Goal: Communication & Community: Connect with others

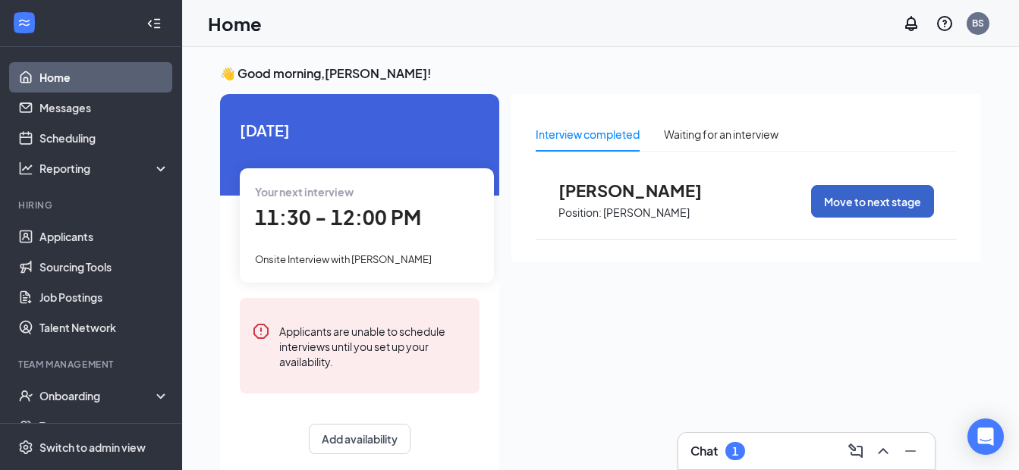
click at [868, 197] on button "Move to next stage" at bounding box center [872, 201] width 123 height 33
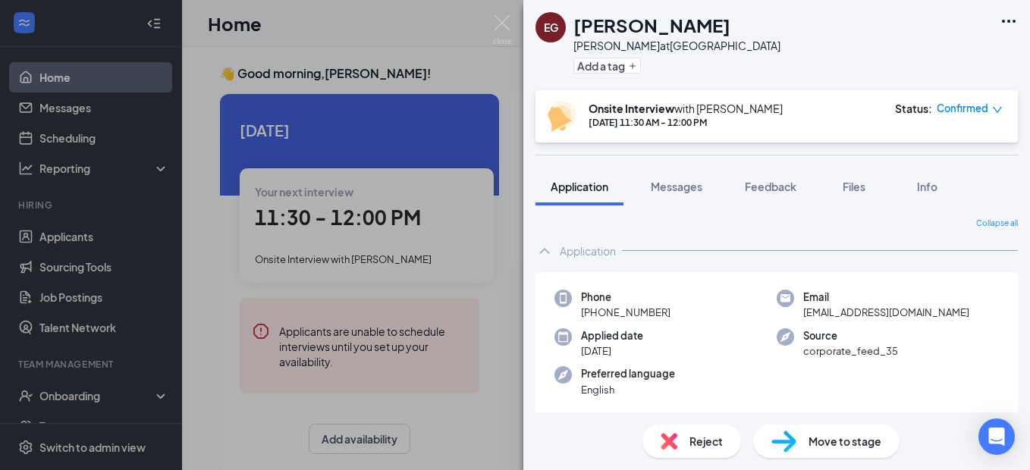
click at [707, 440] on span "Reject" at bounding box center [706, 441] width 33 height 17
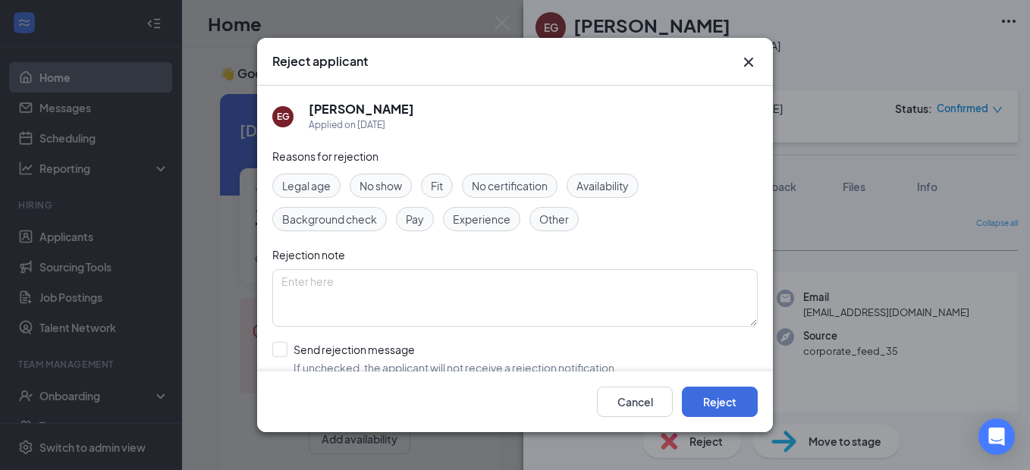
click at [389, 182] on span "No show" at bounding box center [381, 186] width 42 height 17
click at [712, 407] on button "Reject" at bounding box center [720, 402] width 76 height 30
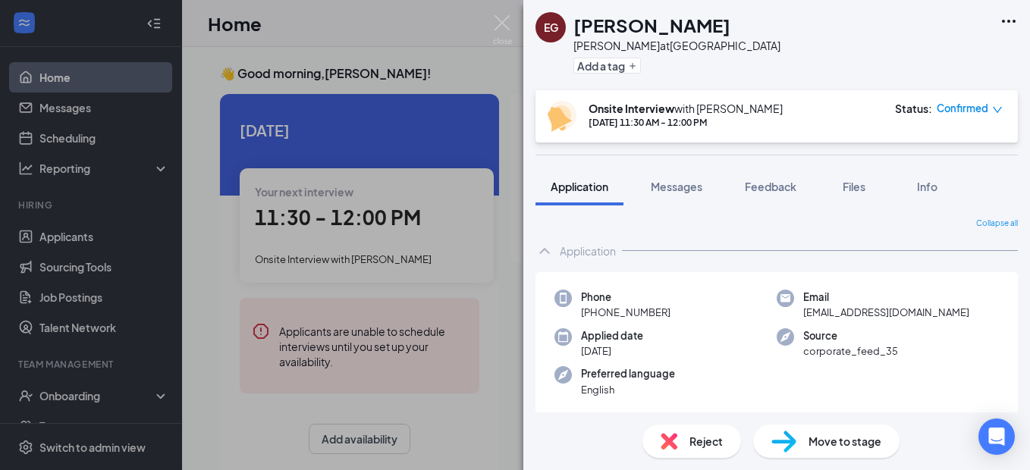
click at [81, 109] on div "EG [PERSON_NAME] at [GEOGRAPHIC_DATA] Add a tag Onsite Interview with [PERSON_N…" at bounding box center [515, 235] width 1030 height 470
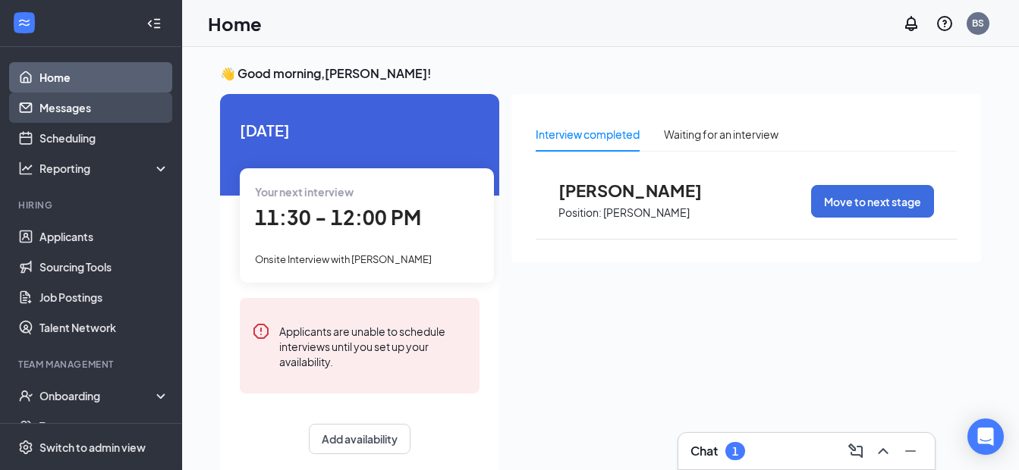
click at [71, 108] on link "Messages" at bounding box center [104, 108] width 130 height 30
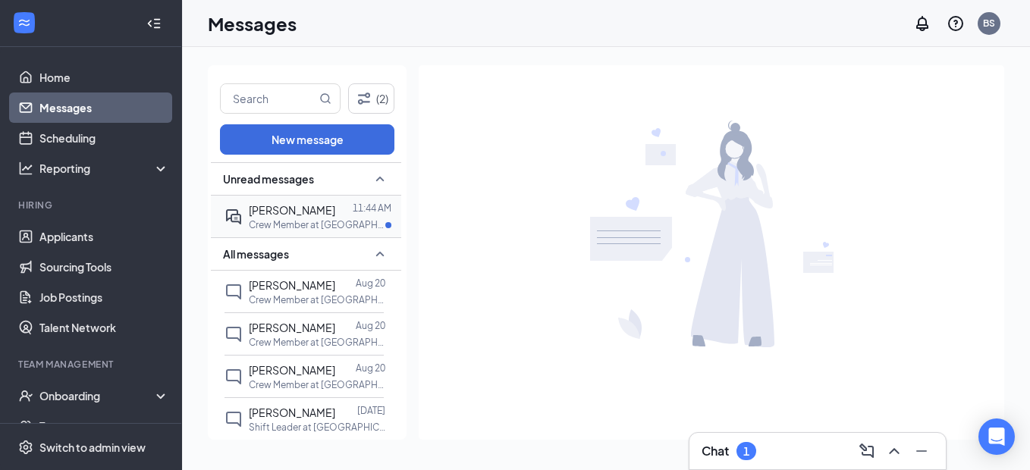
click at [255, 219] on p "Crew Member at [GEOGRAPHIC_DATA]" at bounding box center [317, 225] width 137 height 13
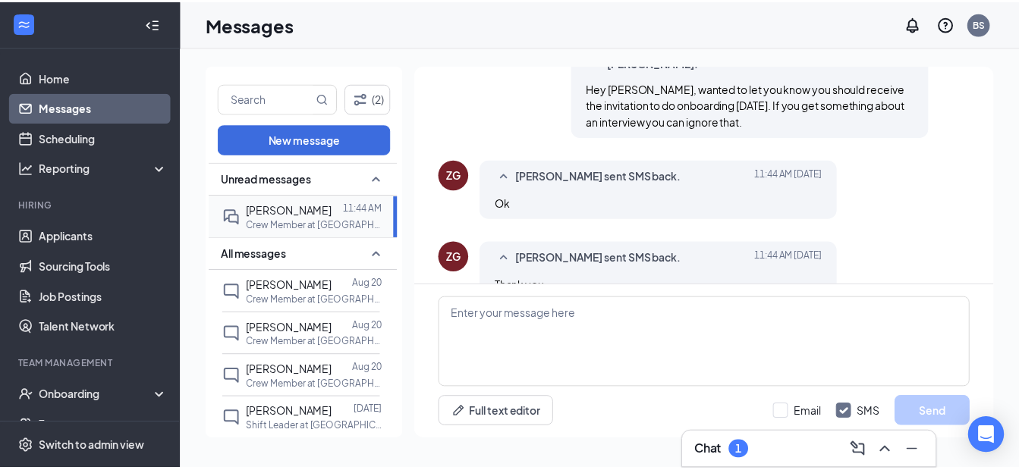
scroll to position [553, 0]
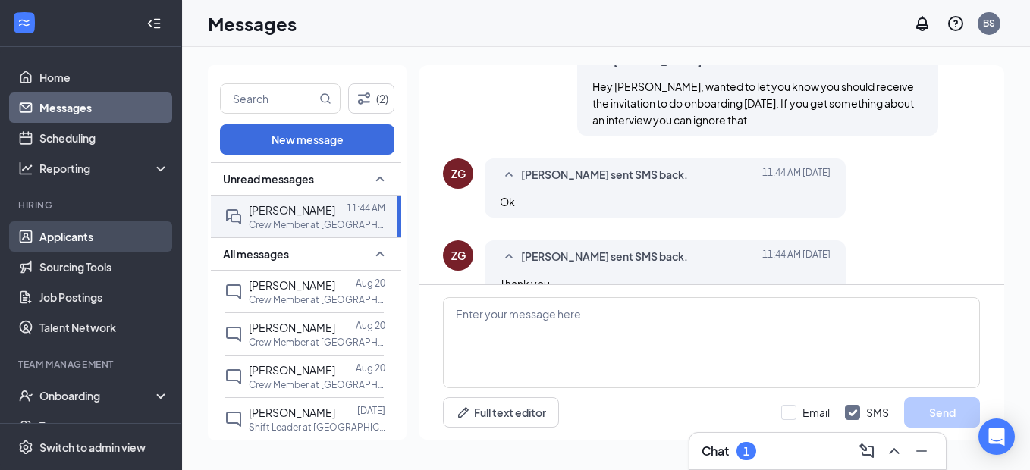
click at [90, 229] on link "Applicants" at bounding box center [104, 237] width 130 height 30
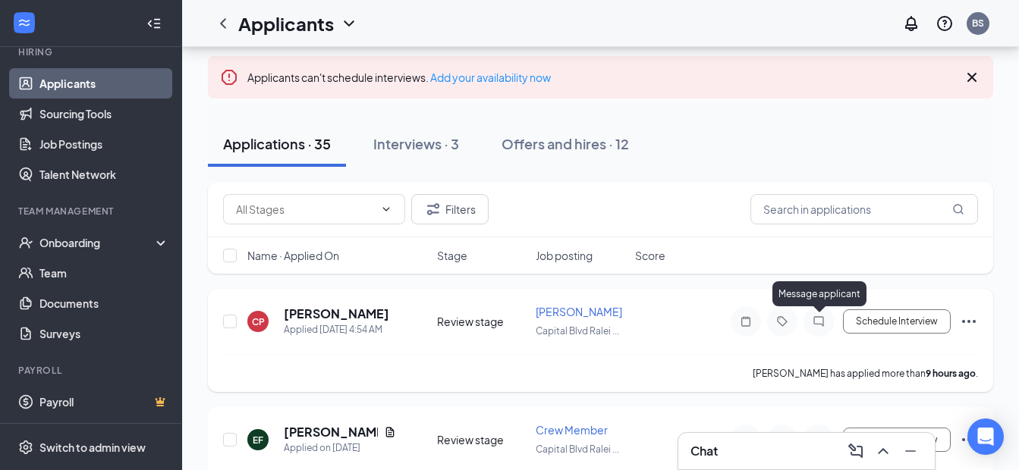
scroll to position [76, 0]
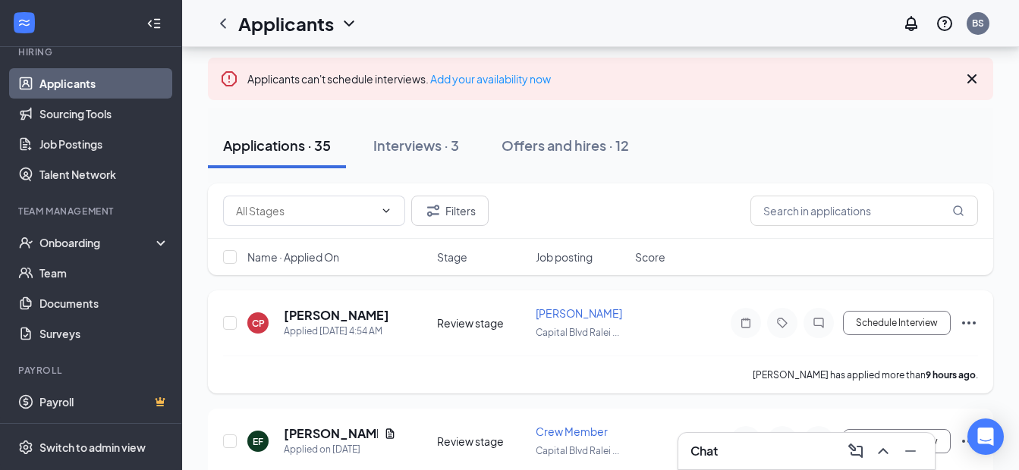
click at [970, 323] on icon "Ellipses" at bounding box center [969, 323] width 14 height 3
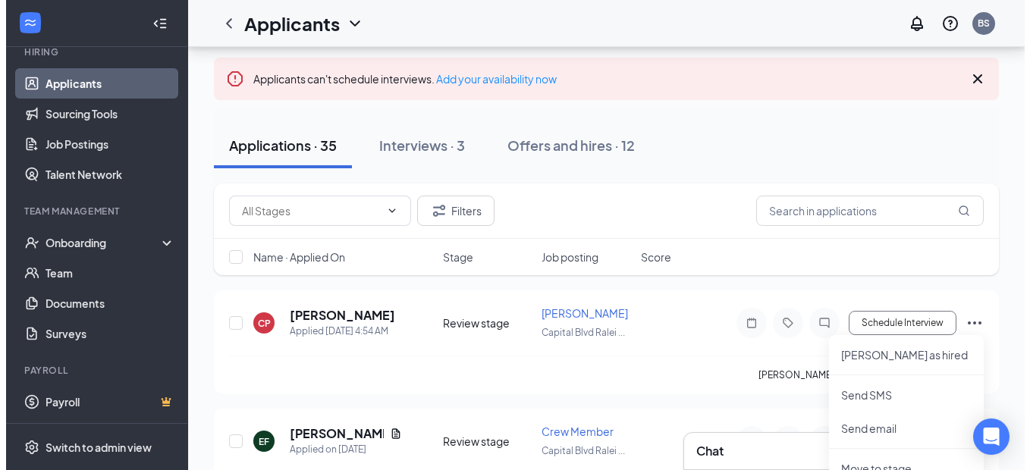
scroll to position [152, 0]
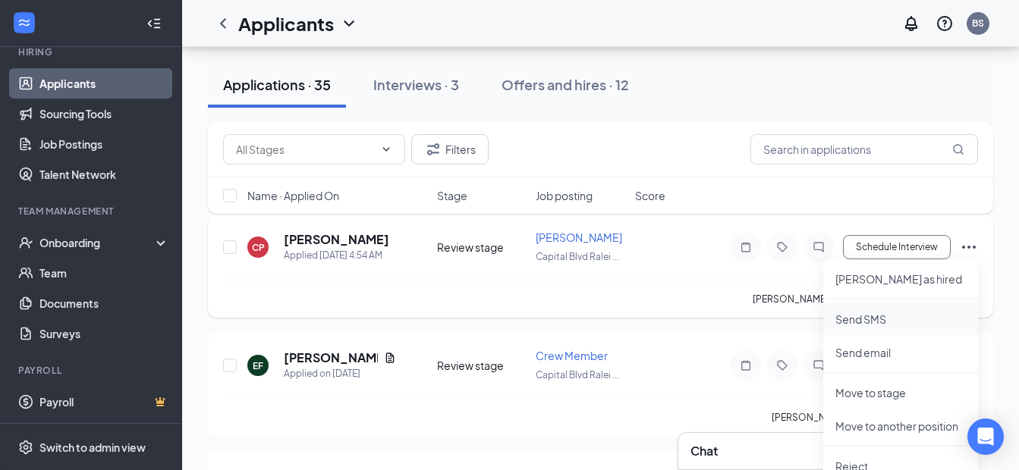
click at [870, 316] on p "Send SMS" at bounding box center [900, 319] width 131 height 15
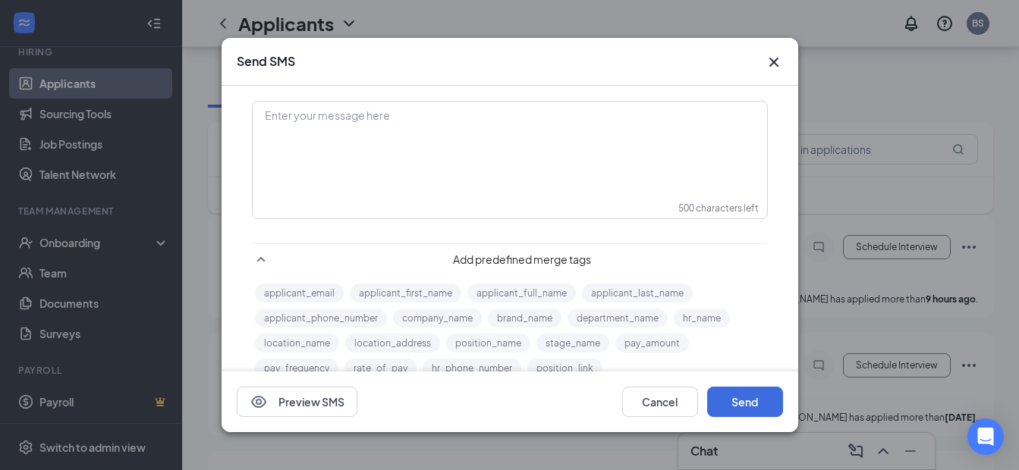
click at [556, 168] on div "Enter your message here" at bounding box center [509, 140] width 513 height 76
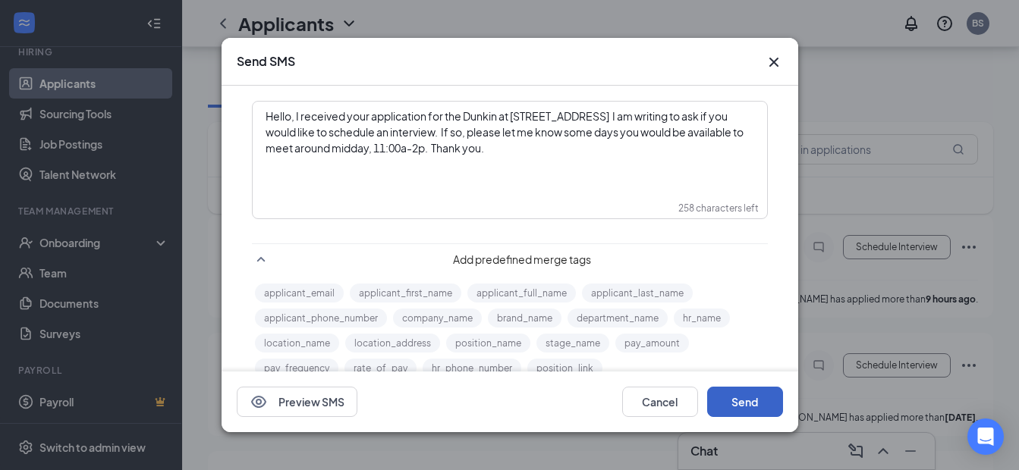
click at [741, 407] on button "Send" at bounding box center [745, 402] width 76 height 30
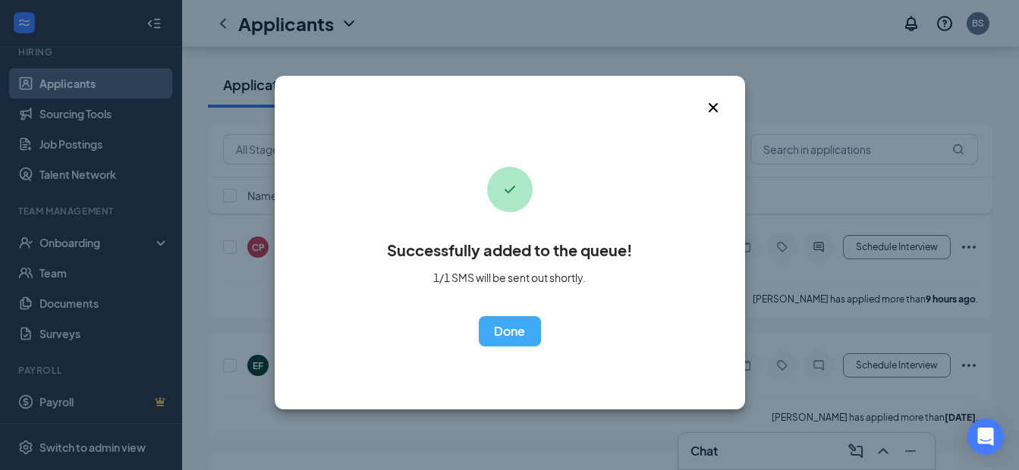
click at [710, 106] on icon "Cross" at bounding box center [713, 108] width 18 height 18
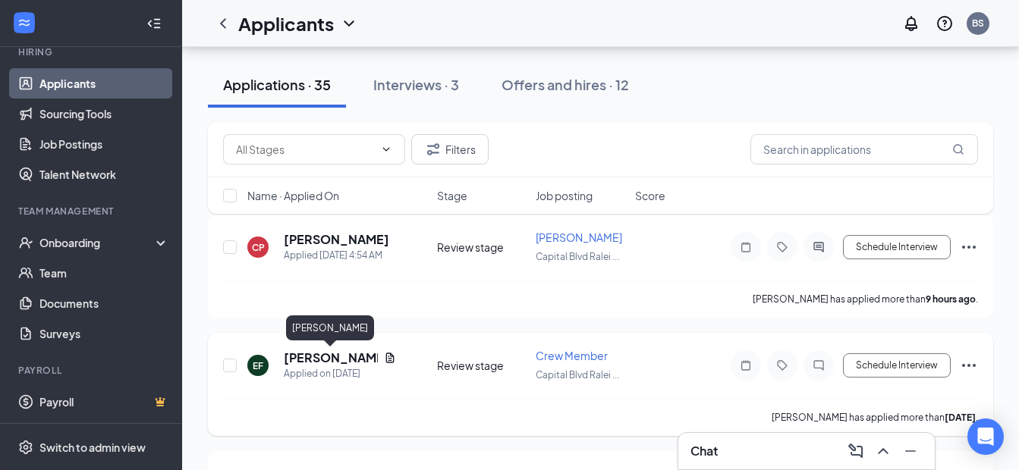
click at [318, 355] on h5 "[PERSON_NAME]" at bounding box center [331, 358] width 94 height 17
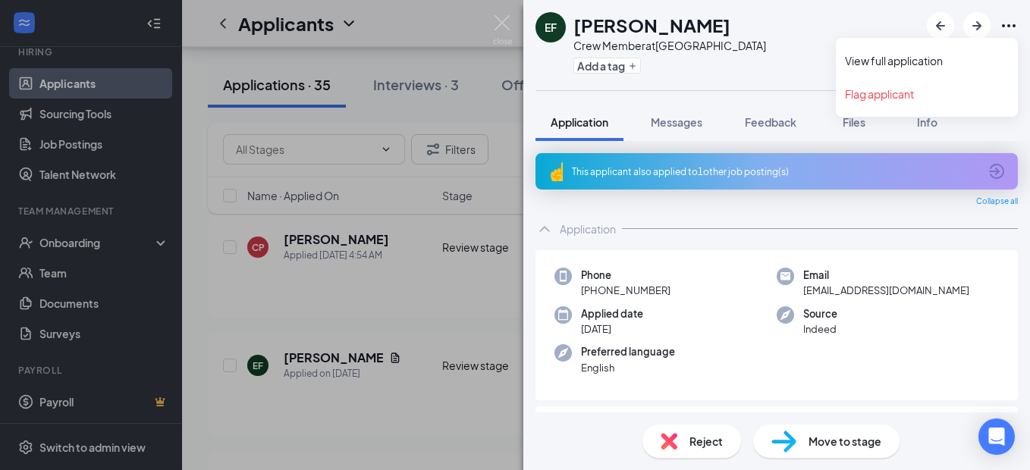
click at [1008, 25] on icon "Ellipses" at bounding box center [1009, 25] width 14 height 3
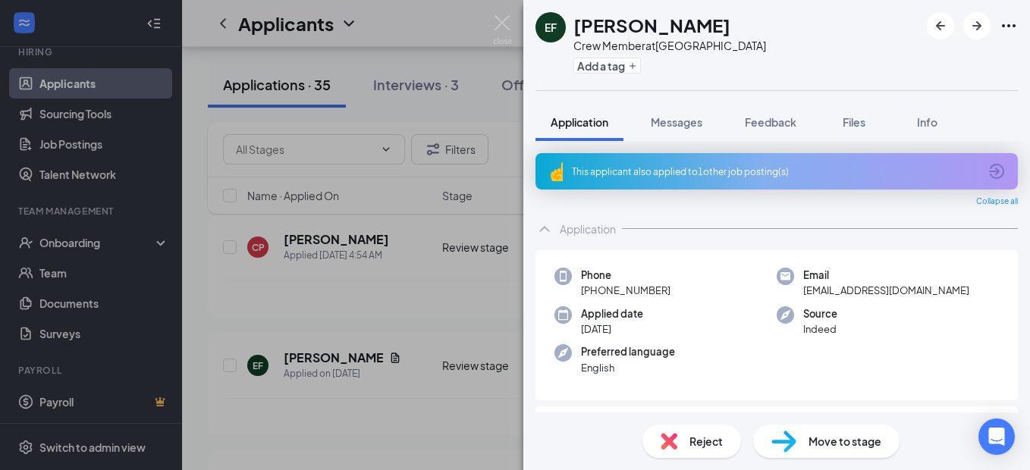
click at [929, 291] on div "Email [EMAIL_ADDRESS][DOMAIN_NAME]" at bounding box center [888, 283] width 222 height 31
click at [311, 359] on div "EF [PERSON_NAME] Crew Member at [GEOGRAPHIC_DATA] Add a tag Application Message…" at bounding box center [515, 235] width 1030 height 470
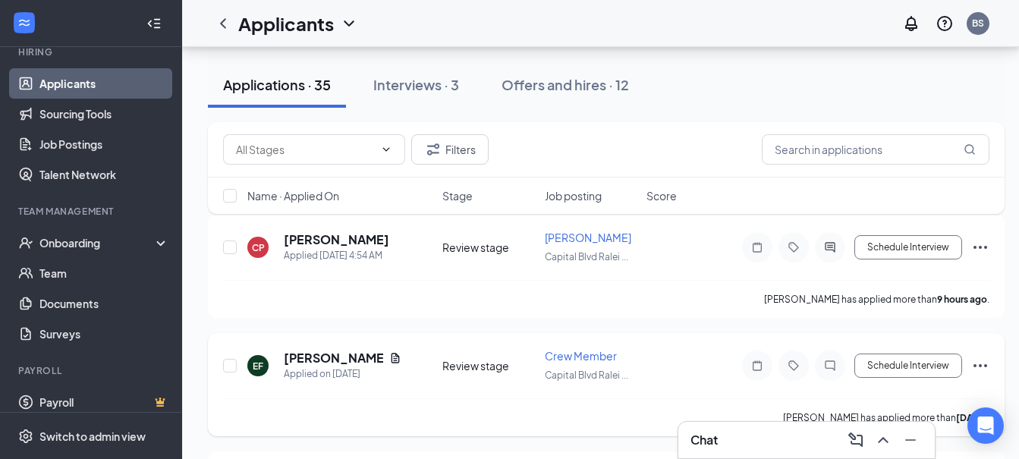
click at [980, 363] on icon "Ellipses" at bounding box center [980, 366] width 18 height 18
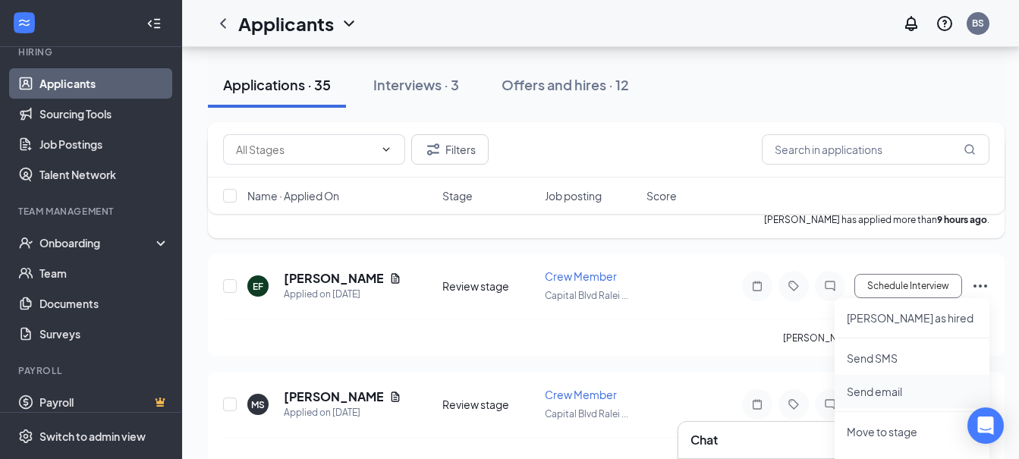
scroll to position [303, 0]
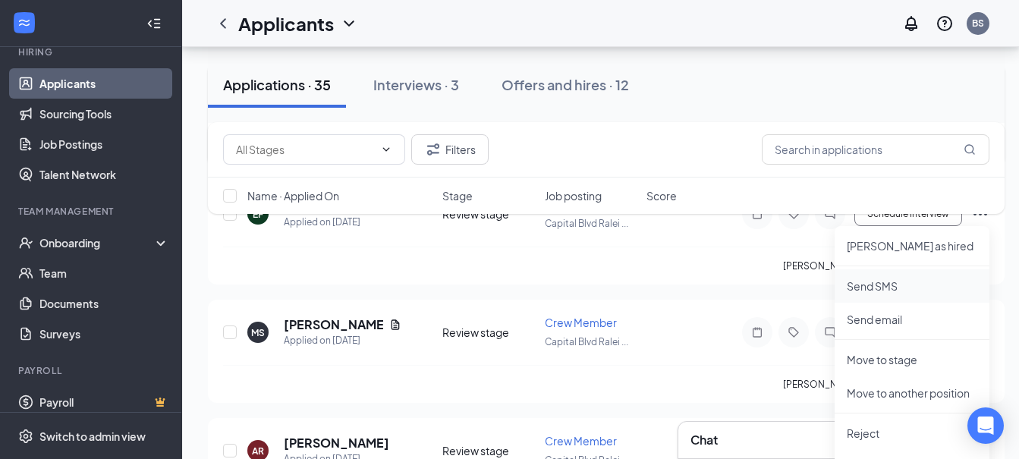
click at [884, 284] on p "Send SMS" at bounding box center [912, 285] width 131 height 15
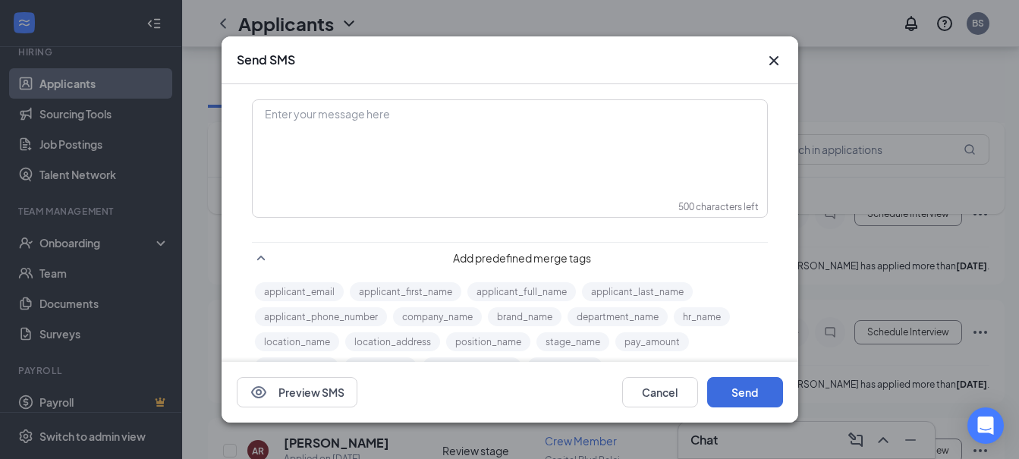
click at [543, 159] on div "Enter your message here" at bounding box center [509, 139] width 513 height 76
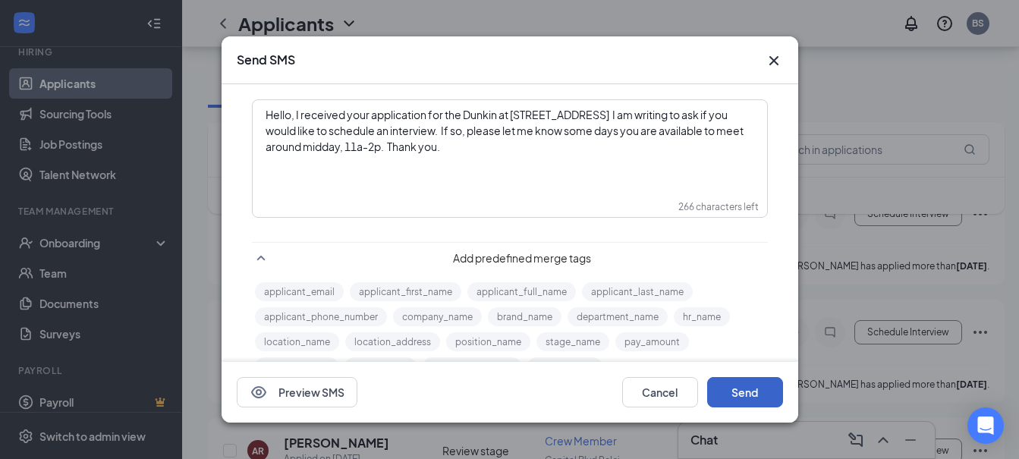
click at [739, 400] on button "Send" at bounding box center [745, 392] width 76 height 30
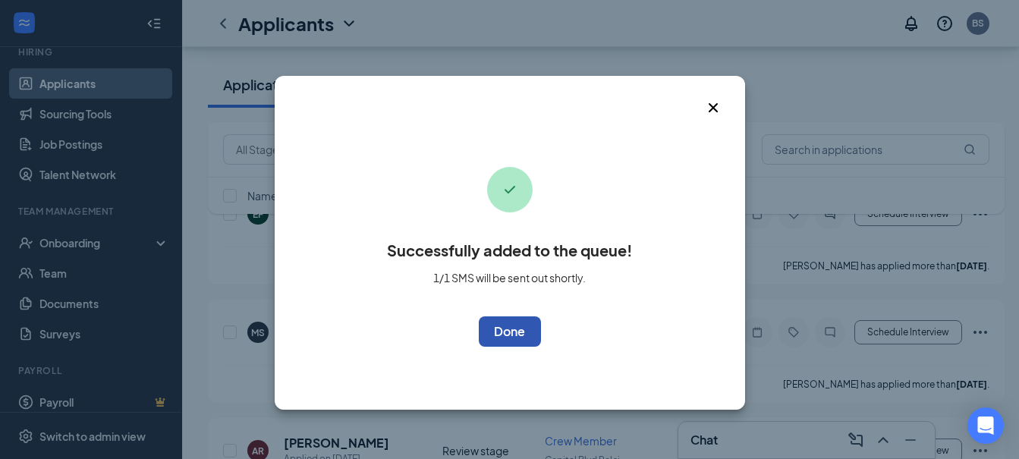
click at [502, 332] on button "OK" at bounding box center [510, 331] width 62 height 30
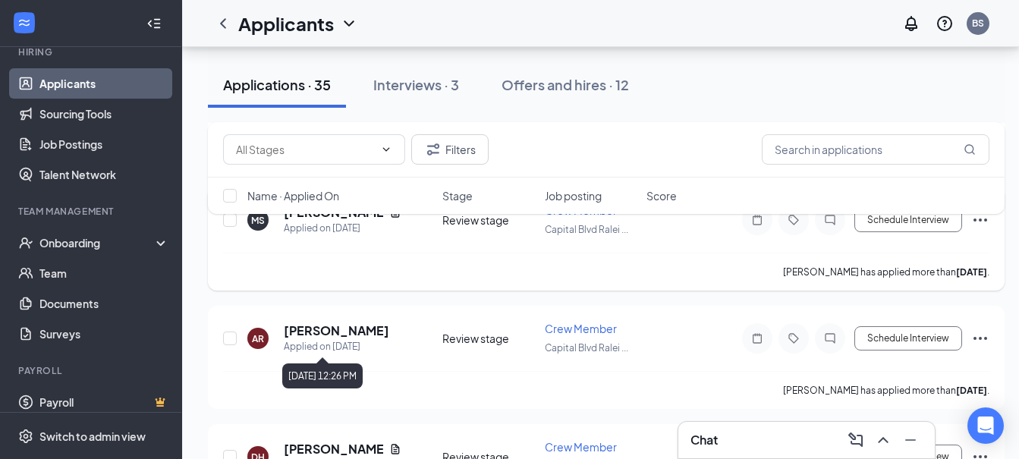
scroll to position [379, 0]
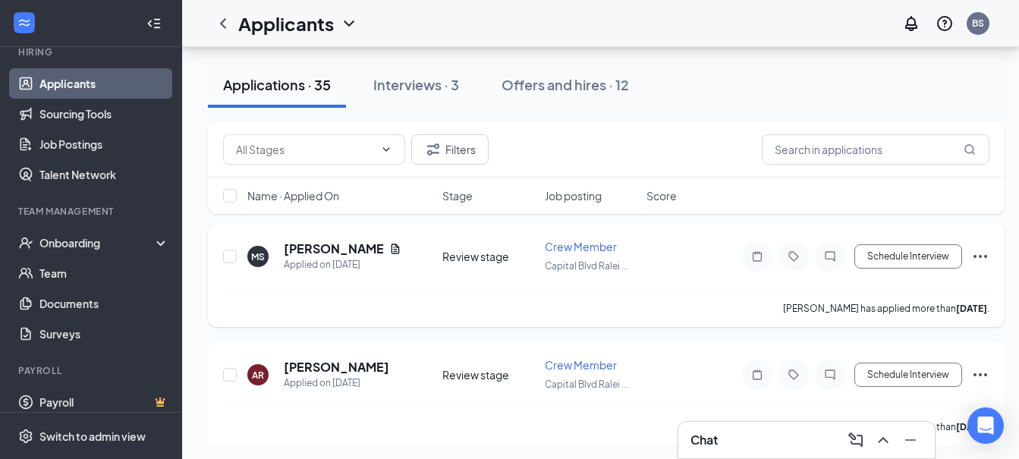
click at [976, 253] on icon "Ellipses" at bounding box center [980, 256] width 18 height 18
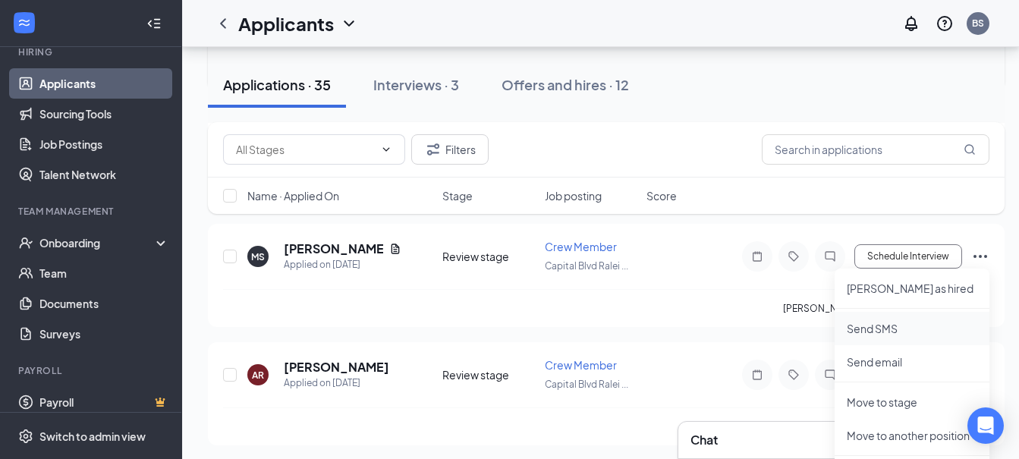
click at [877, 326] on p "Send SMS" at bounding box center [912, 328] width 131 height 15
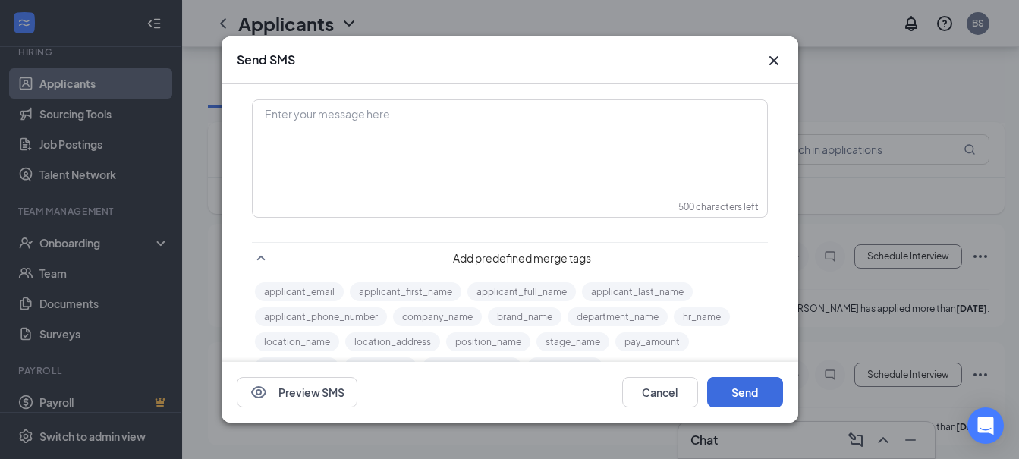
click at [557, 160] on div "Enter your message here" at bounding box center [509, 139] width 513 height 76
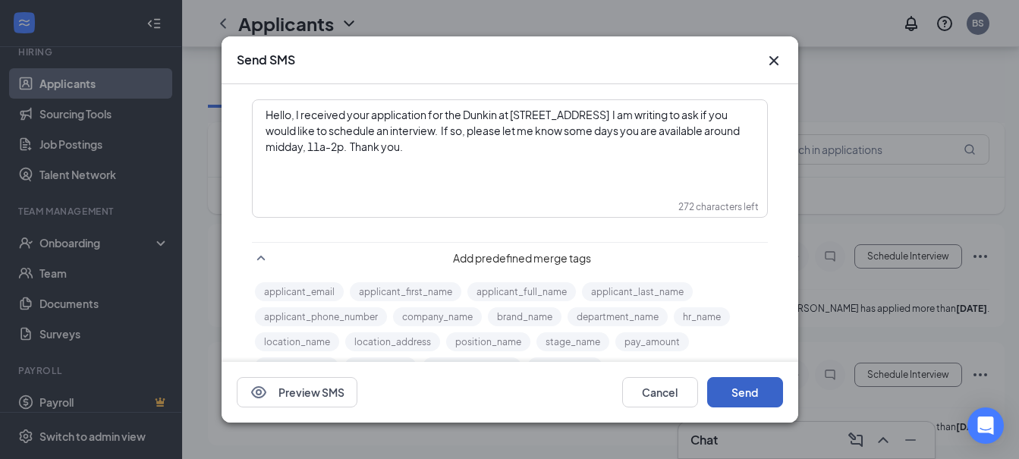
click at [751, 395] on button "Send" at bounding box center [745, 392] width 76 height 30
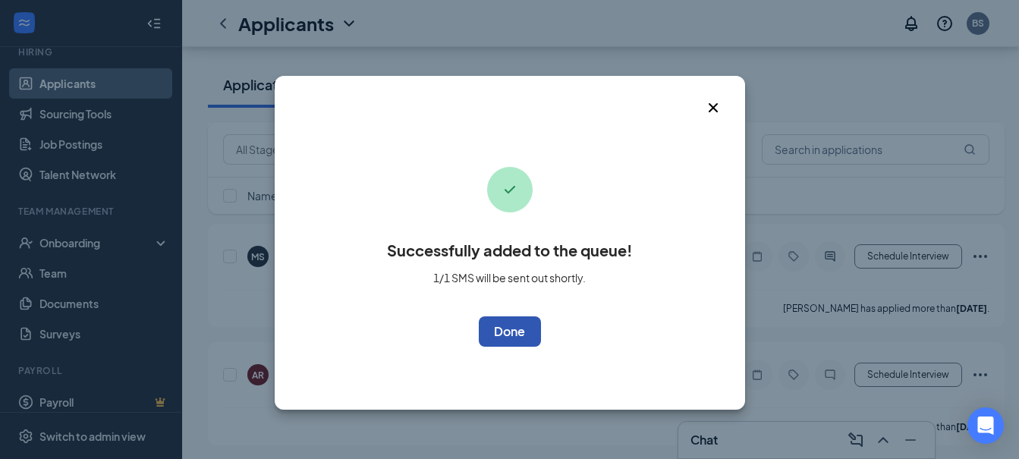
click at [523, 325] on button "OK" at bounding box center [510, 331] width 62 height 30
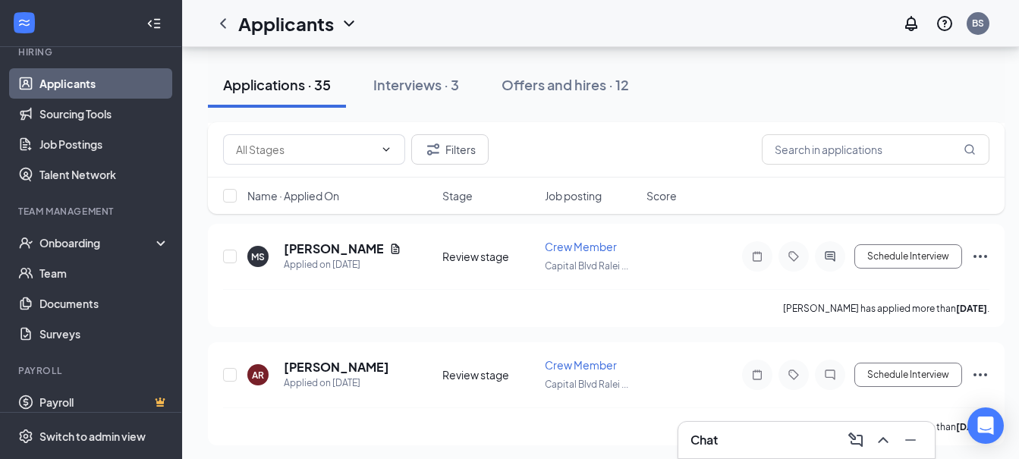
scroll to position [0, 0]
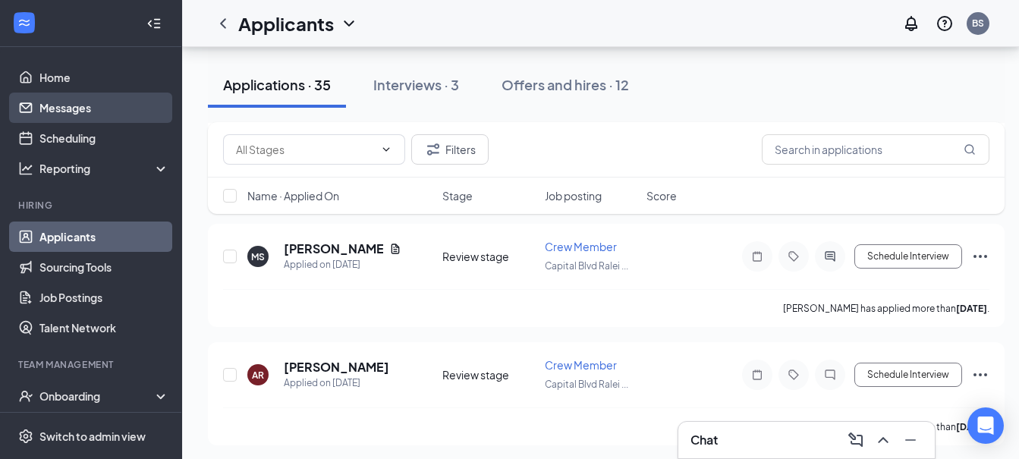
click at [90, 106] on link "Messages" at bounding box center [104, 108] width 130 height 30
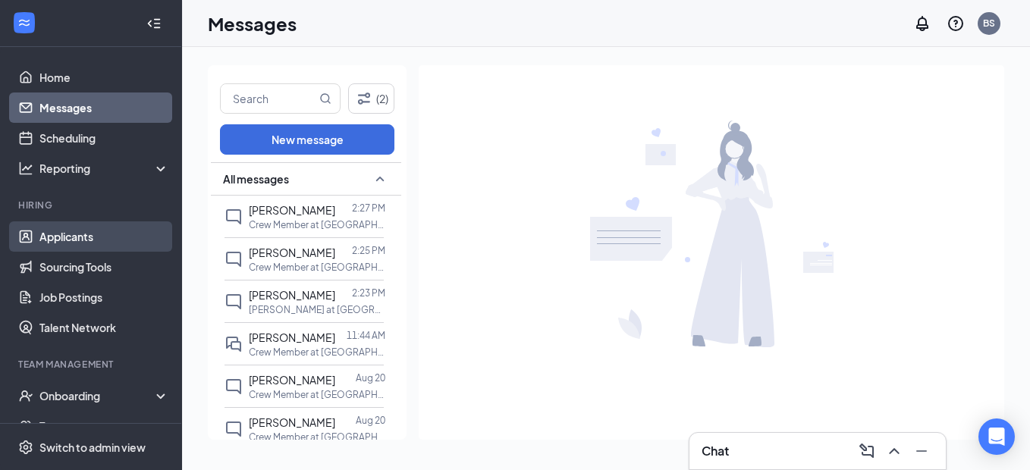
click at [70, 233] on link "Applicants" at bounding box center [104, 237] width 130 height 30
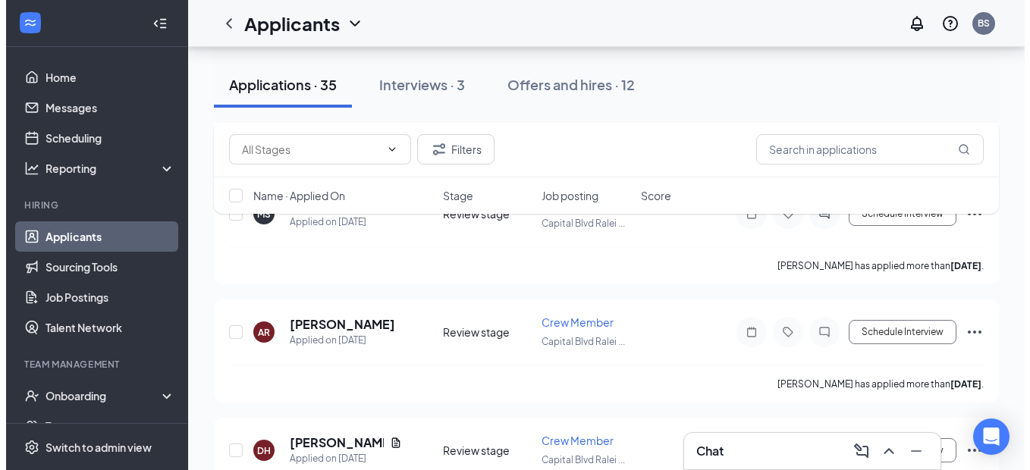
scroll to position [455, 0]
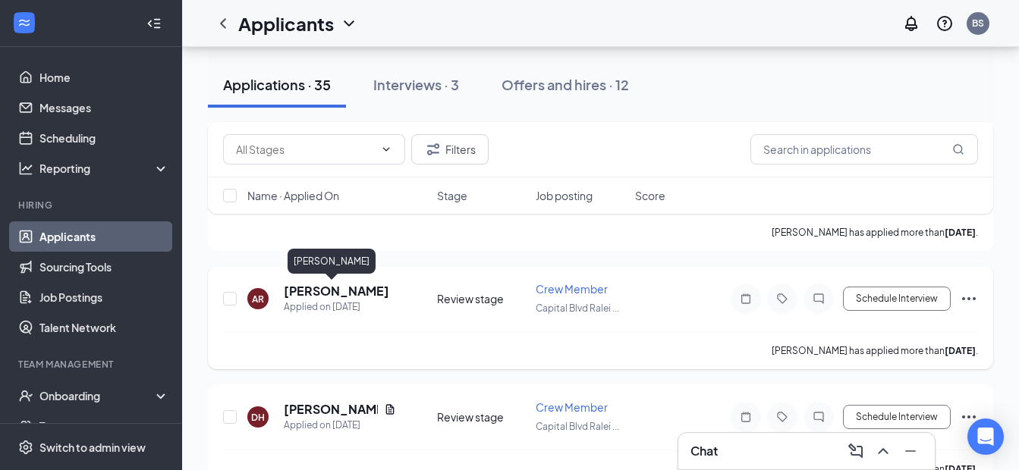
click at [316, 292] on h5 "[PERSON_NAME]" at bounding box center [336, 291] width 105 height 17
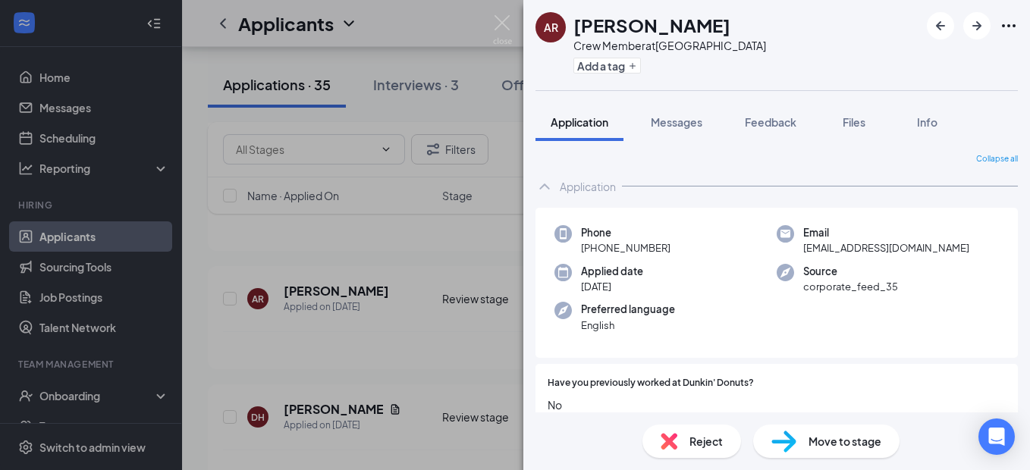
click at [1007, 25] on icon "Ellipses" at bounding box center [1009, 26] width 18 height 18
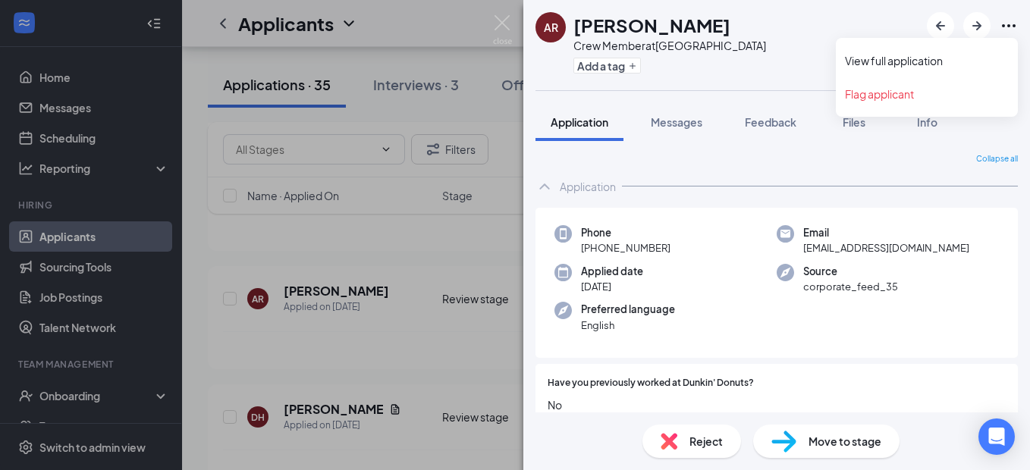
click at [1007, 25] on icon "Ellipses" at bounding box center [1009, 26] width 18 height 18
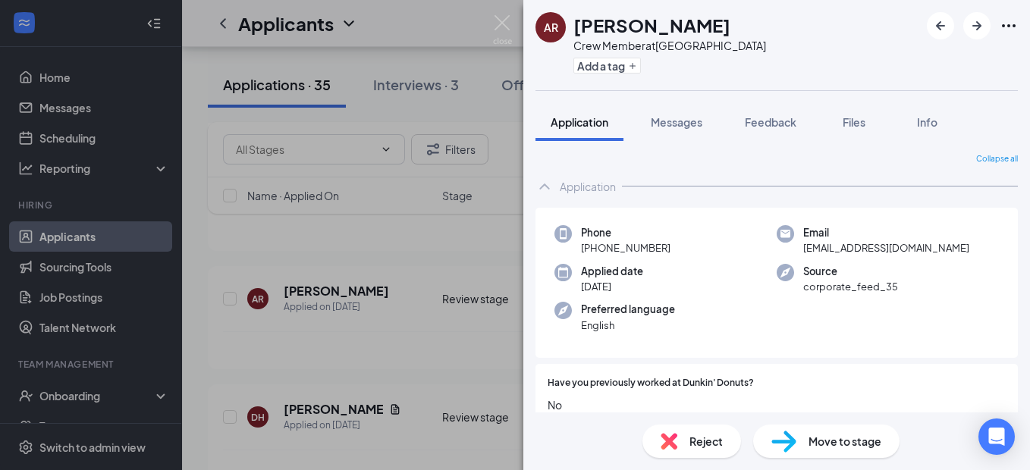
click at [977, 312] on div "Phone [PHONE_NUMBER] Email [EMAIL_ADDRESS][DOMAIN_NAME] Applied date [DATE] Sou…" at bounding box center [777, 283] width 483 height 151
click at [436, 235] on div "AR [PERSON_NAME] Crew Member at [GEOGRAPHIC_DATA] Add a tag Application Message…" at bounding box center [515, 235] width 1030 height 470
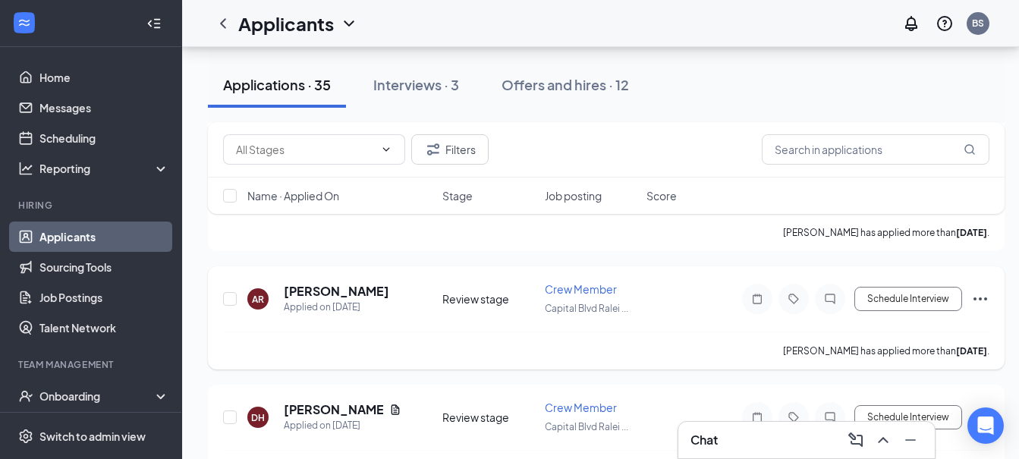
click at [983, 296] on icon "Ellipses" at bounding box center [980, 299] width 18 height 18
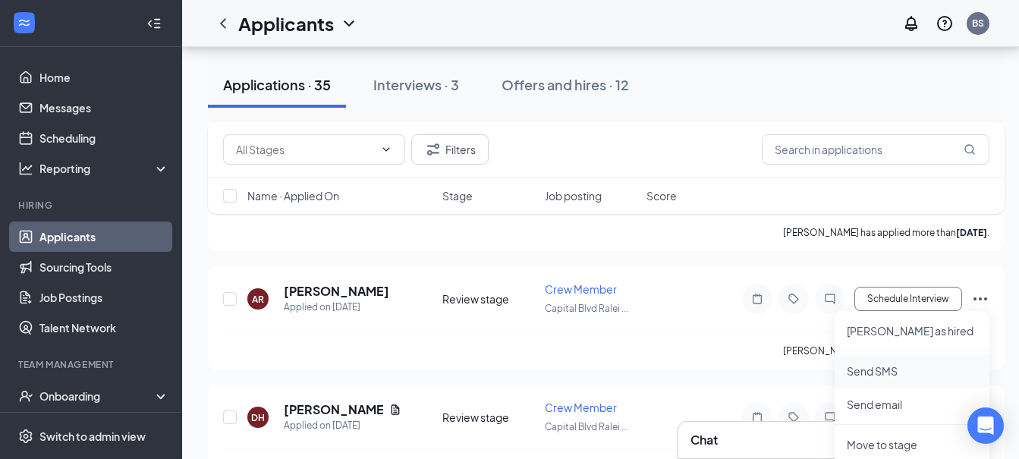
click at [885, 368] on p "Send SMS" at bounding box center [912, 370] width 131 height 15
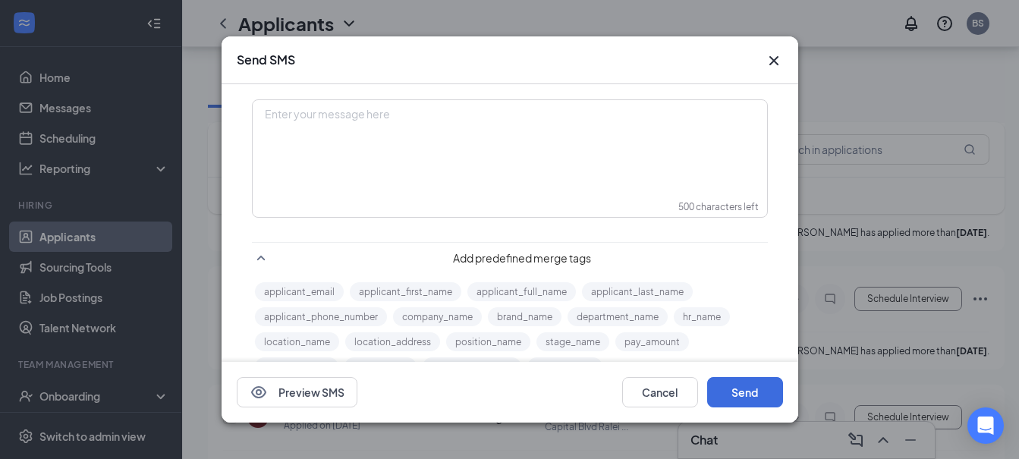
click at [549, 130] on div "Enter your message here" at bounding box center [509, 139] width 513 height 76
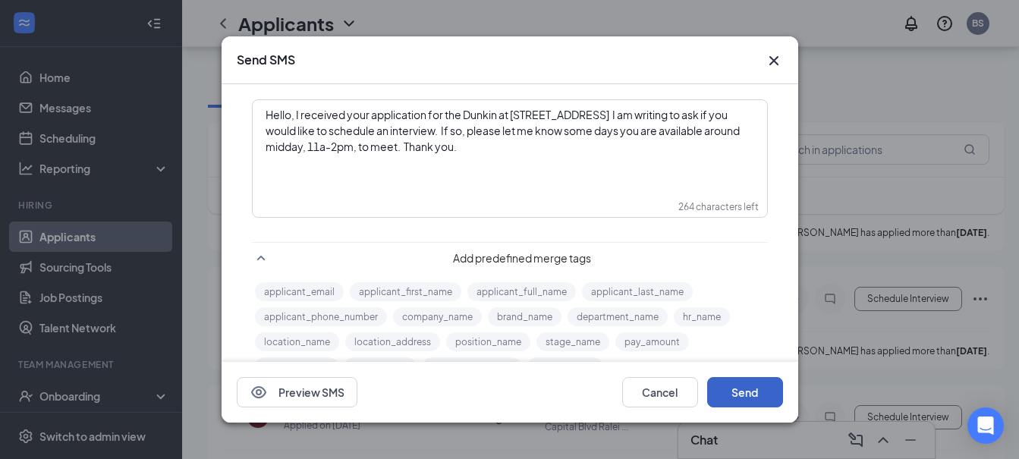
click at [749, 389] on button "Send" at bounding box center [745, 392] width 76 height 30
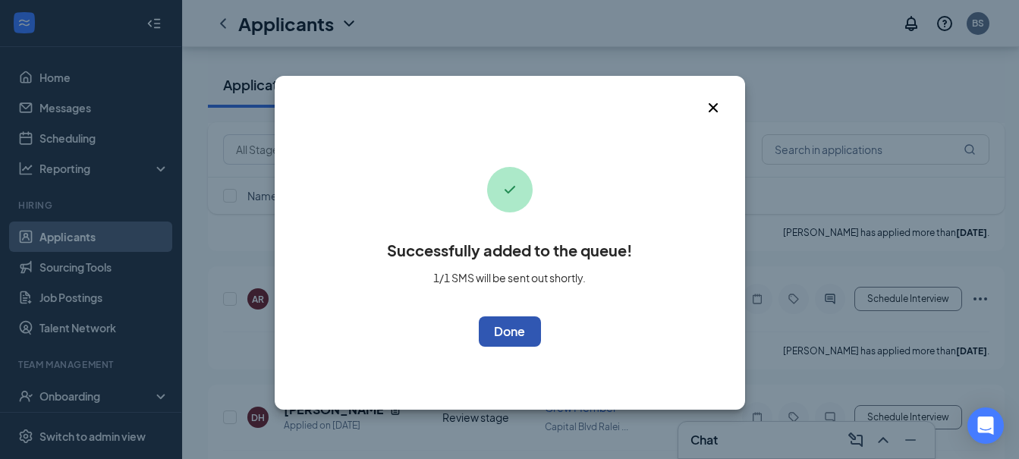
click at [514, 329] on button "OK" at bounding box center [510, 331] width 62 height 30
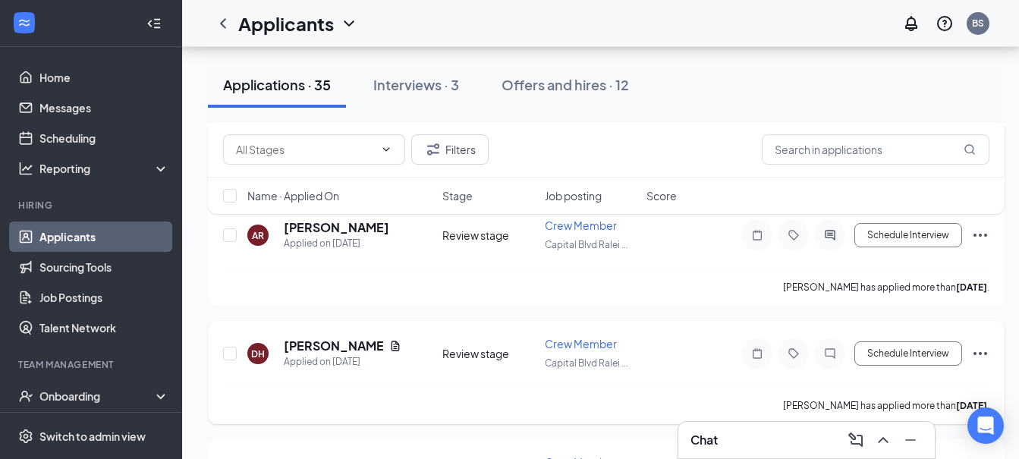
scroll to position [683, 0]
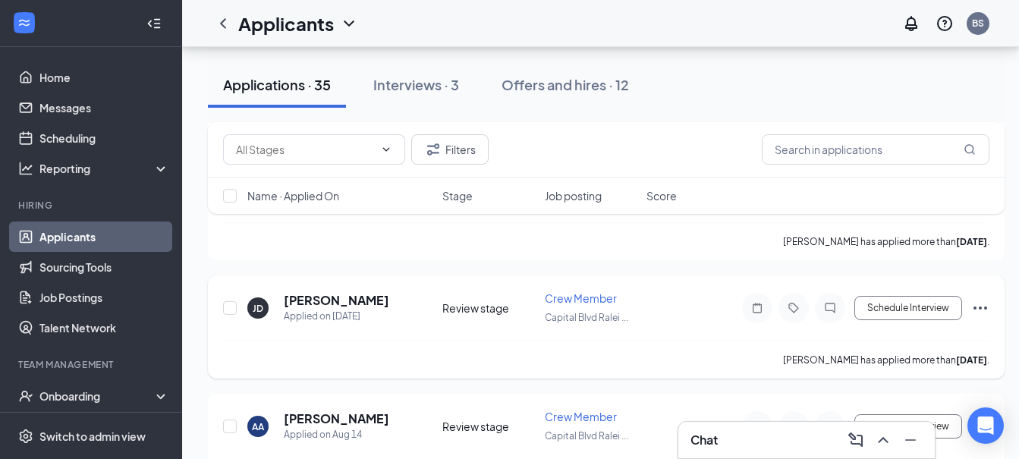
click at [983, 307] on icon "Ellipses" at bounding box center [980, 308] width 18 height 18
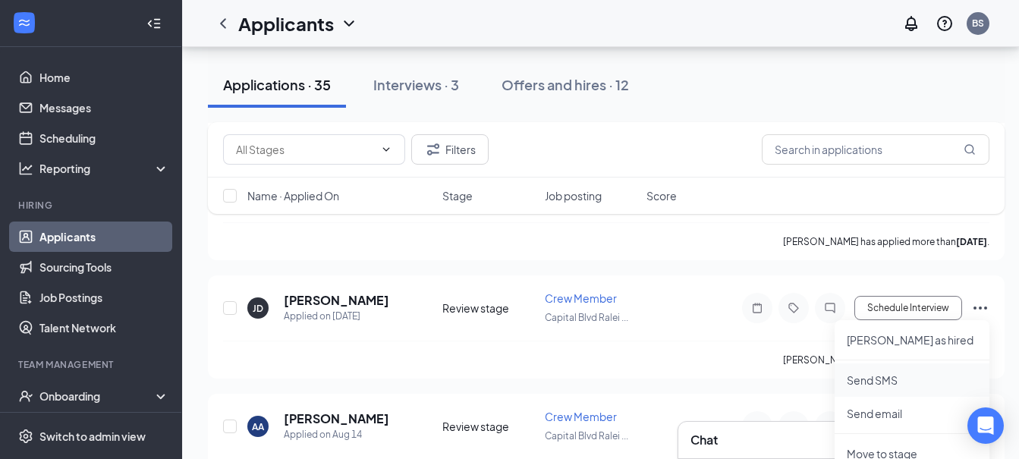
click at [878, 382] on p "Send SMS" at bounding box center [912, 380] width 131 height 15
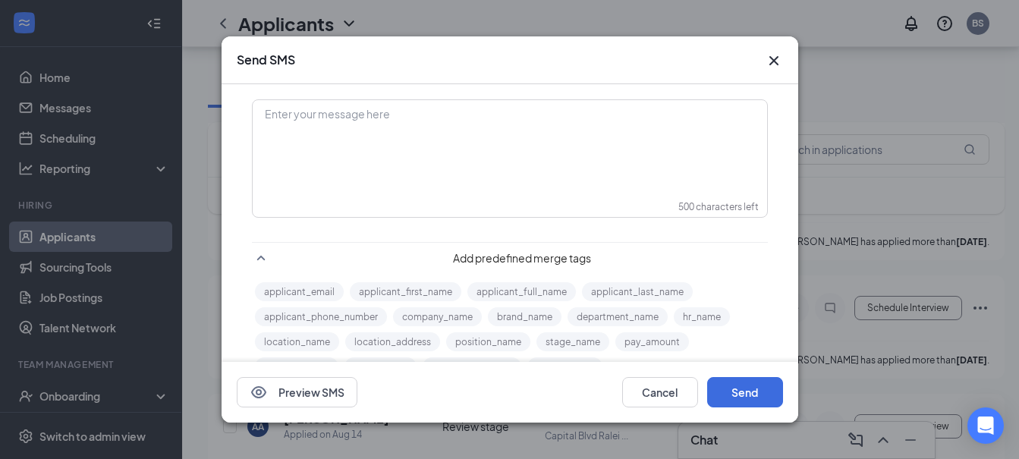
click at [599, 165] on div "Enter your message here" at bounding box center [509, 139] width 513 height 76
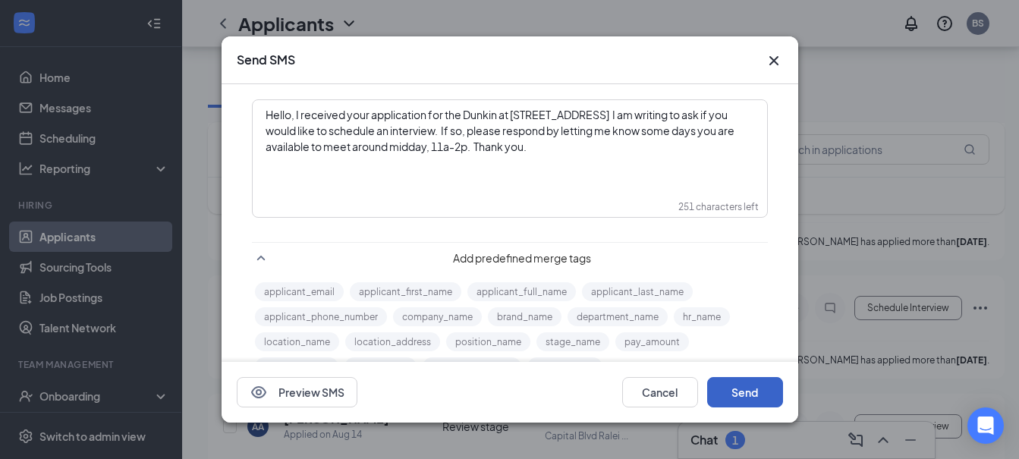
click at [747, 394] on button "Send" at bounding box center [745, 392] width 76 height 30
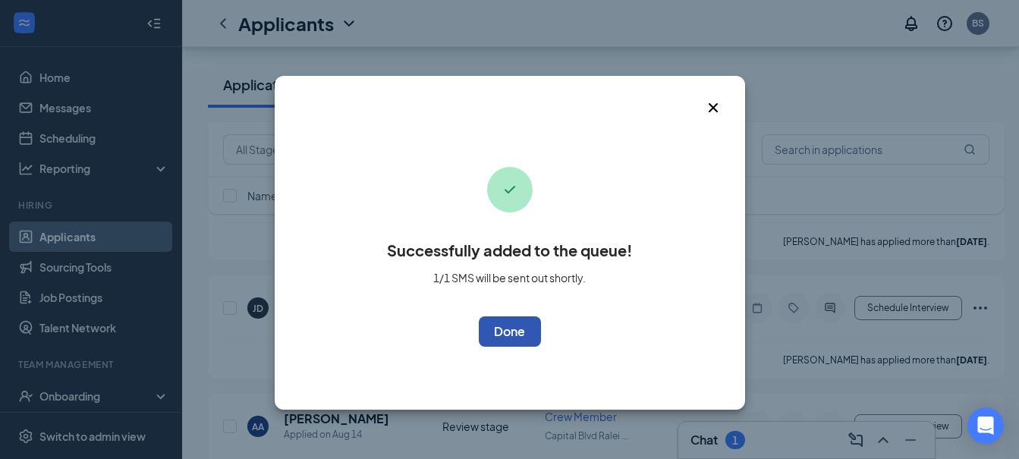
click at [511, 328] on button "OK" at bounding box center [510, 331] width 62 height 30
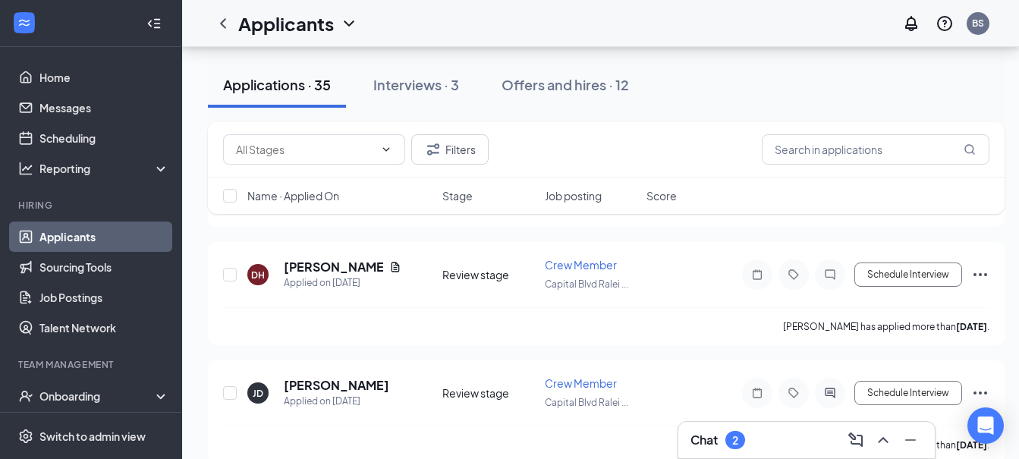
scroll to position [607, 0]
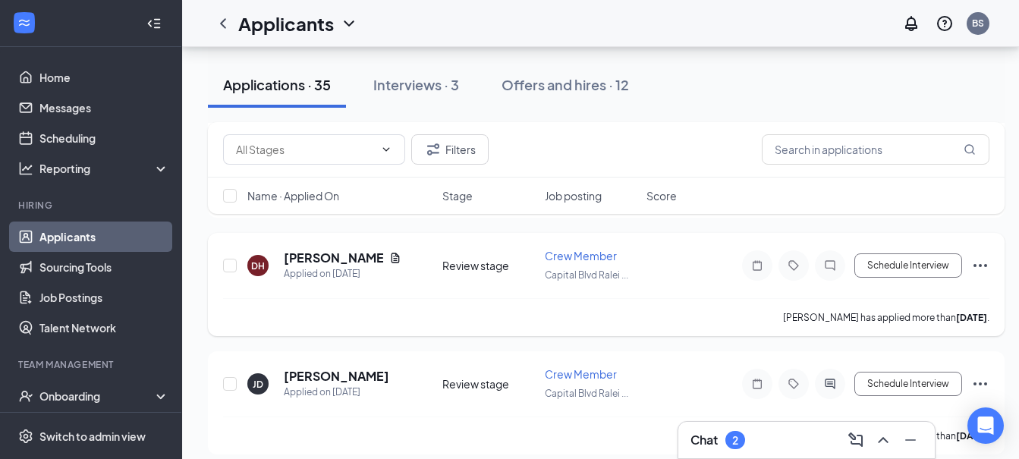
click at [983, 264] on icon "Ellipses" at bounding box center [980, 265] width 18 height 18
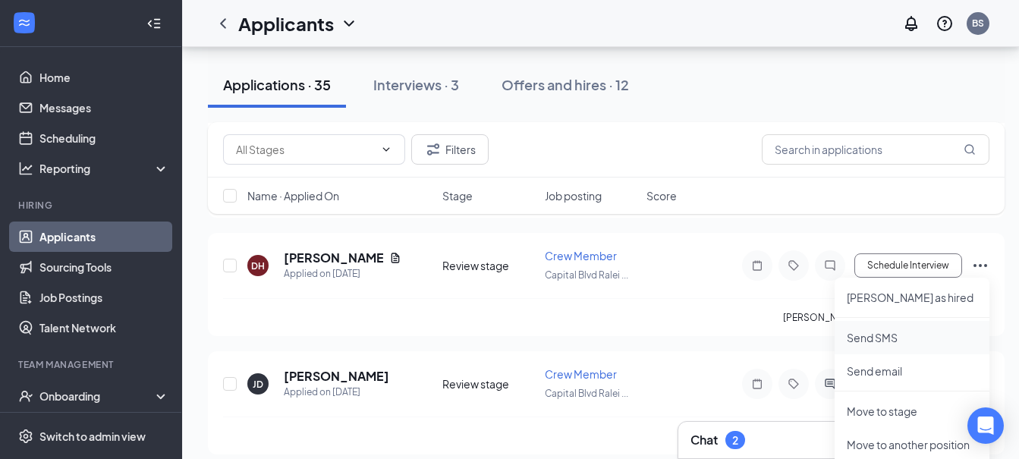
click at [853, 338] on p "Send SMS" at bounding box center [912, 337] width 131 height 15
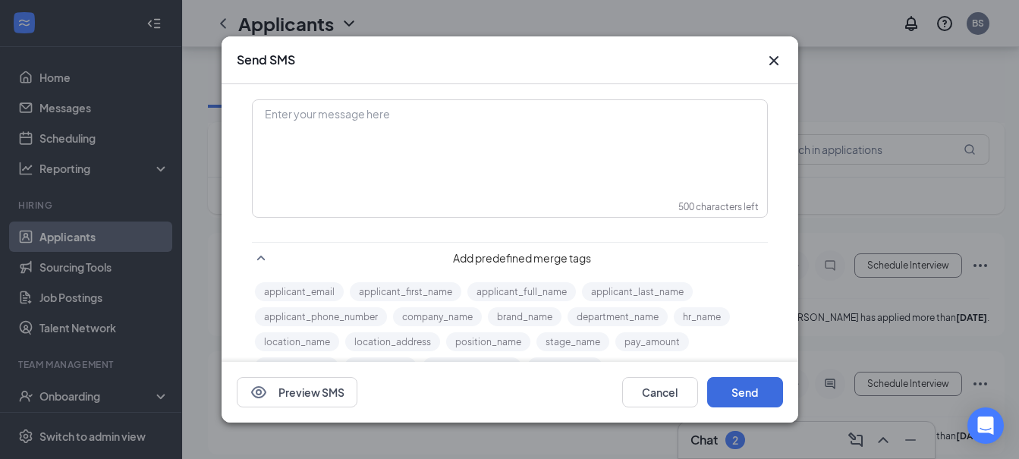
click at [616, 158] on div "Enter your message here" at bounding box center [509, 139] width 513 height 76
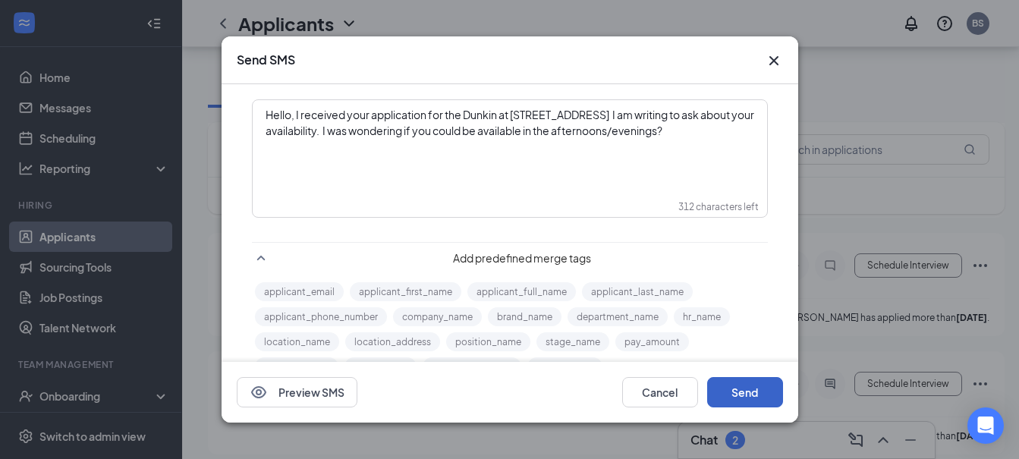
click at [762, 395] on button "Send" at bounding box center [745, 392] width 76 height 30
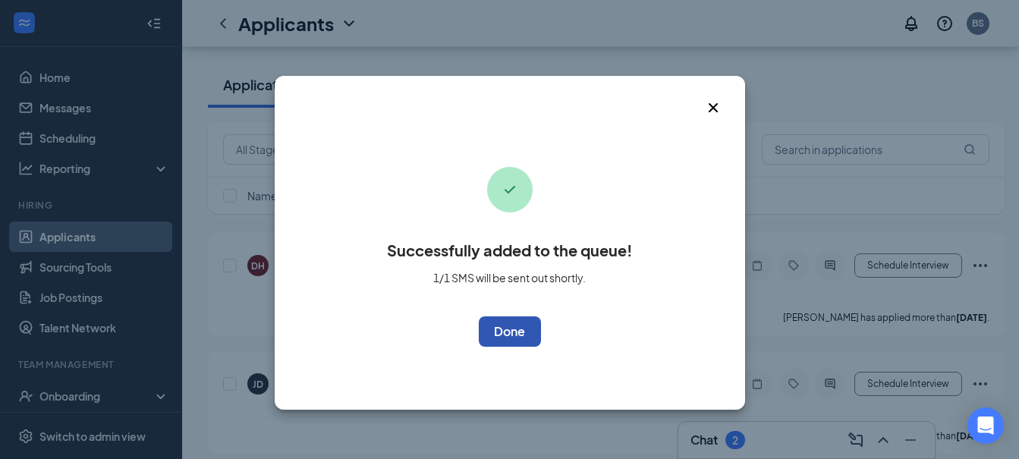
click at [520, 324] on button "OK" at bounding box center [510, 331] width 62 height 30
